Goal: Task Accomplishment & Management: Manage account settings

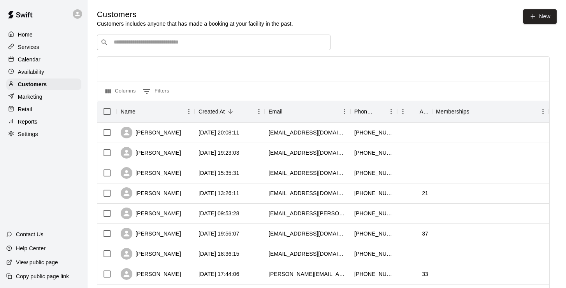
click at [166, 40] on input "Search customers by name or email" at bounding box center [219, 43] width 216 height 8
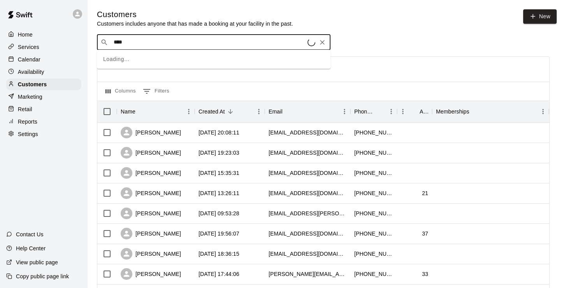
type input "*****"
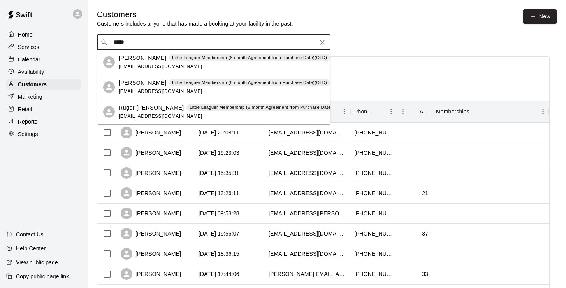
click at [140, 59] on p "[PERSON_NAME]" at bounding box center [142, 58] width 47 height 8
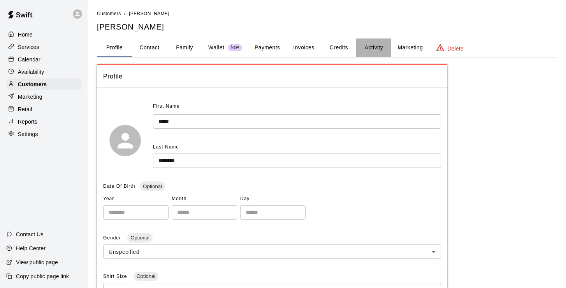
click at [360, 46] on button "Activity" at bounding box center [373, 48] width 35 height 19
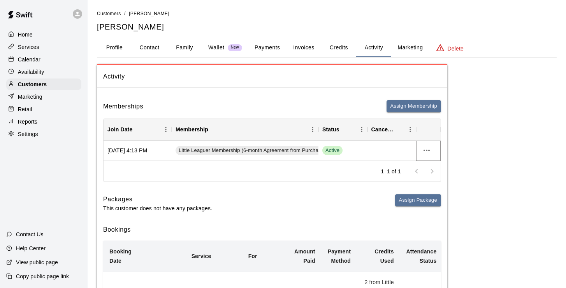
click at [428, 151] on icon "more actions" at bounding box center [426, 150] width 9 height 9
click at [432, 177] on li "Cancel" at bounding box center [442, 178] width 44 height 13
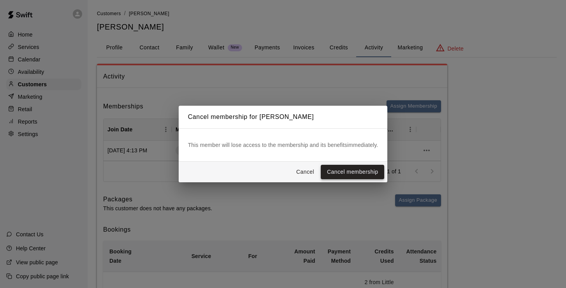
click at [370, 170] on button "Cancel membership" at bounding box center [352, 172] width 63 height 14
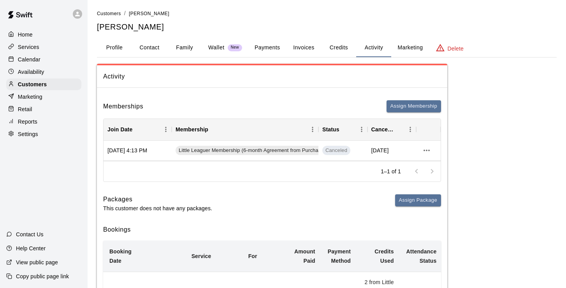
click at [40, 60] on div "Calendar" at bounding box center [43, 60] width 75 height 12
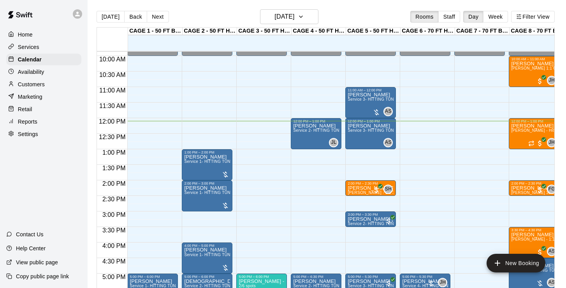
scroll to position [305, 0]
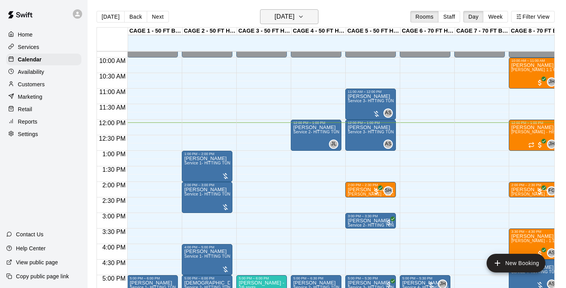
click at [279, 19] on h6 "[DATE]" at bounding box center [284, 16] width 20 height 11
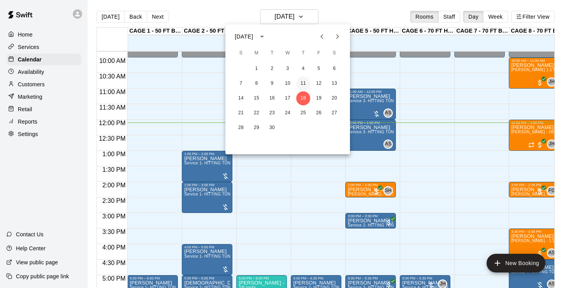
click at [299, 82] on button "11" at bounding box center [303, 84] width 14 height 14
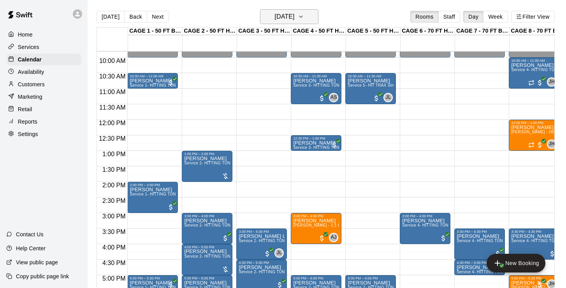
click at [294, 19] on h6 "[DATE]" at bounding box center [284, 16] width 20 height 11
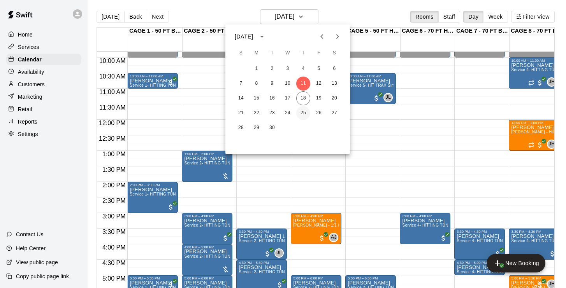
click at [306, 110] on button "25" at bounding box center [303, 113] width 14 height 14
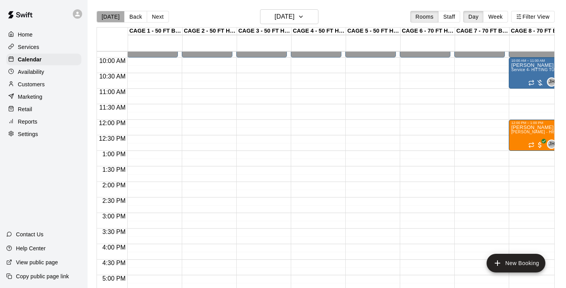
click at [116, 19] on button "[DATE]" at bounding box center [111, 17] width 28 height 12
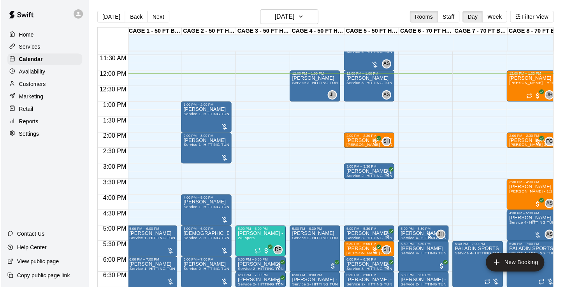
scroll to position [350, 1]
